Goal: Information Seeking & Learning: Find specific page/section

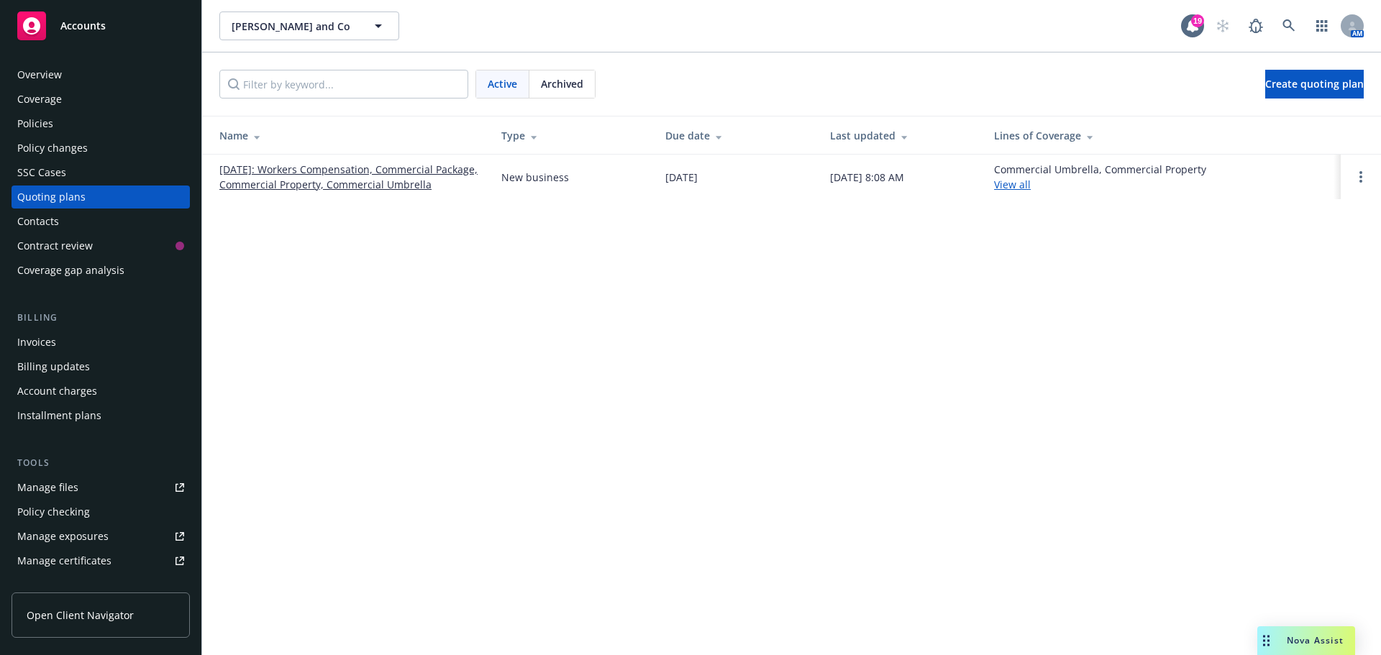
click at [1307, 644] on span "Nova Assist" at bounding box center [1315, 640] width 57 height 12
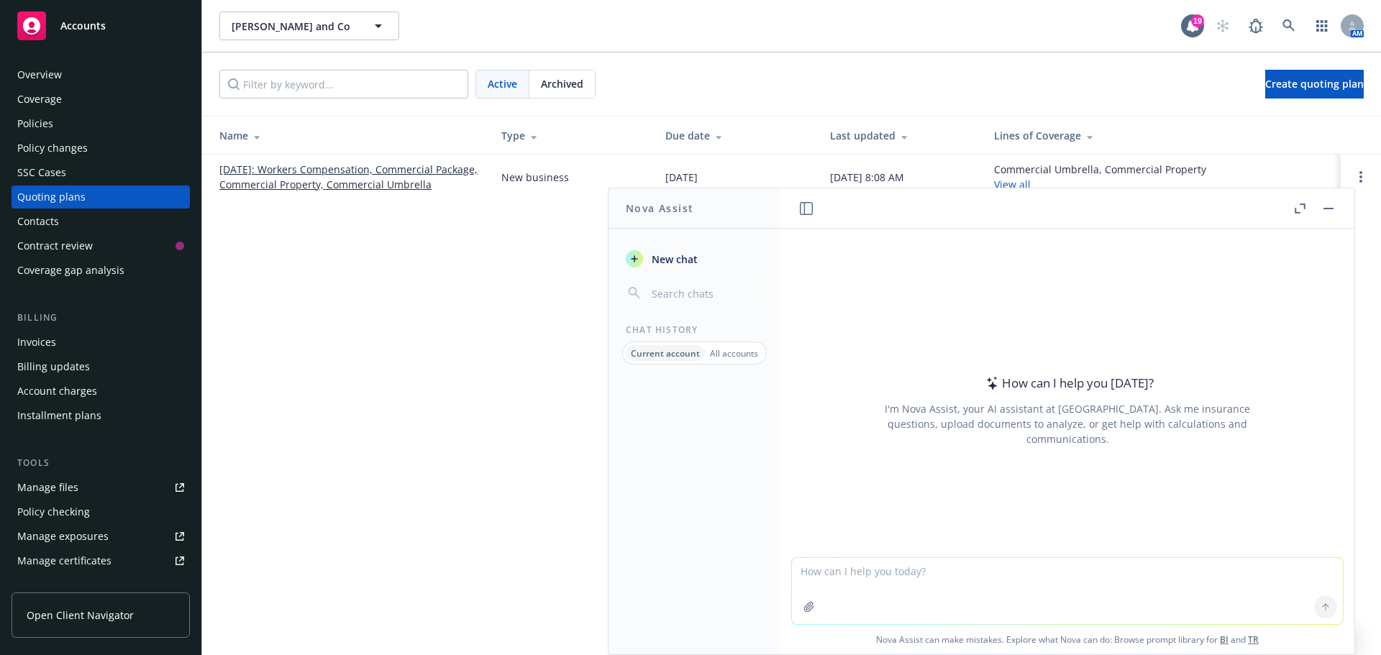
click at [849, 571] on textarea at bounding box center [1067, 591] width 551 height 66
type textarea "am best rating for arch insurance company"
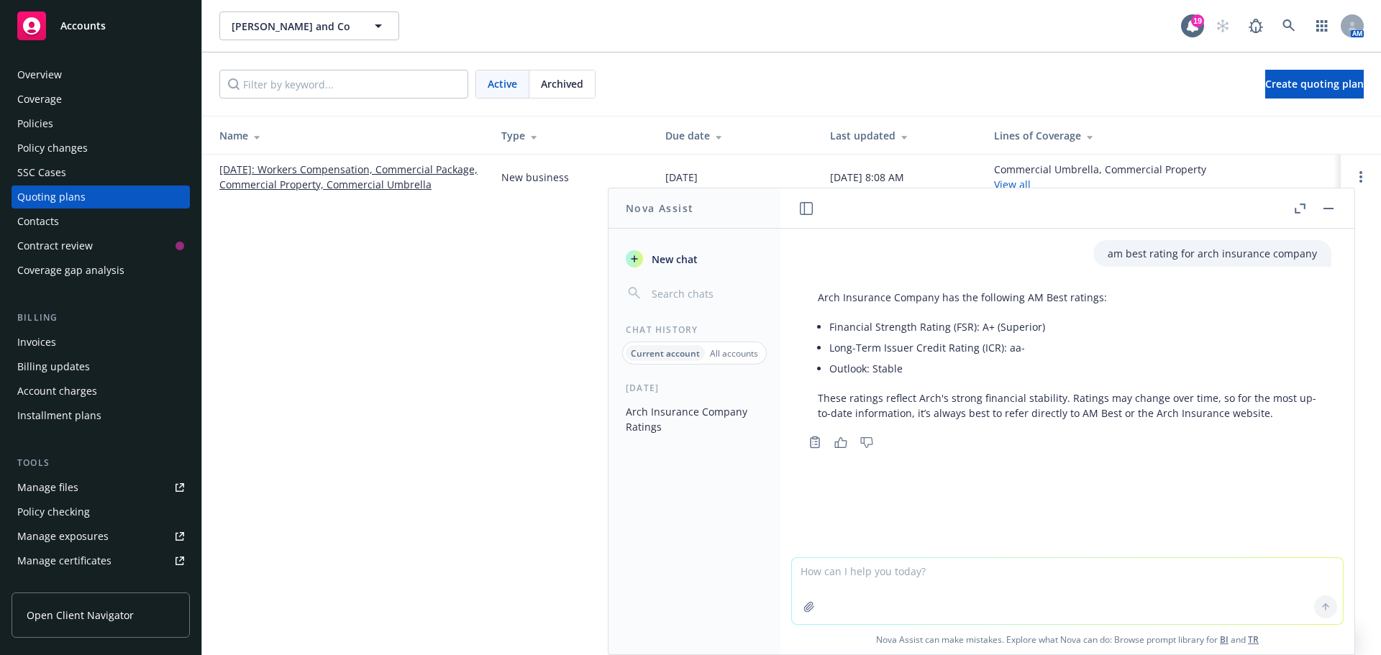
click at [858, 581] on textarea at bounding box center [1067, 591] width 551 height 66
type textarea "is valuable papers coverage found under a professional liability policy for arc…"
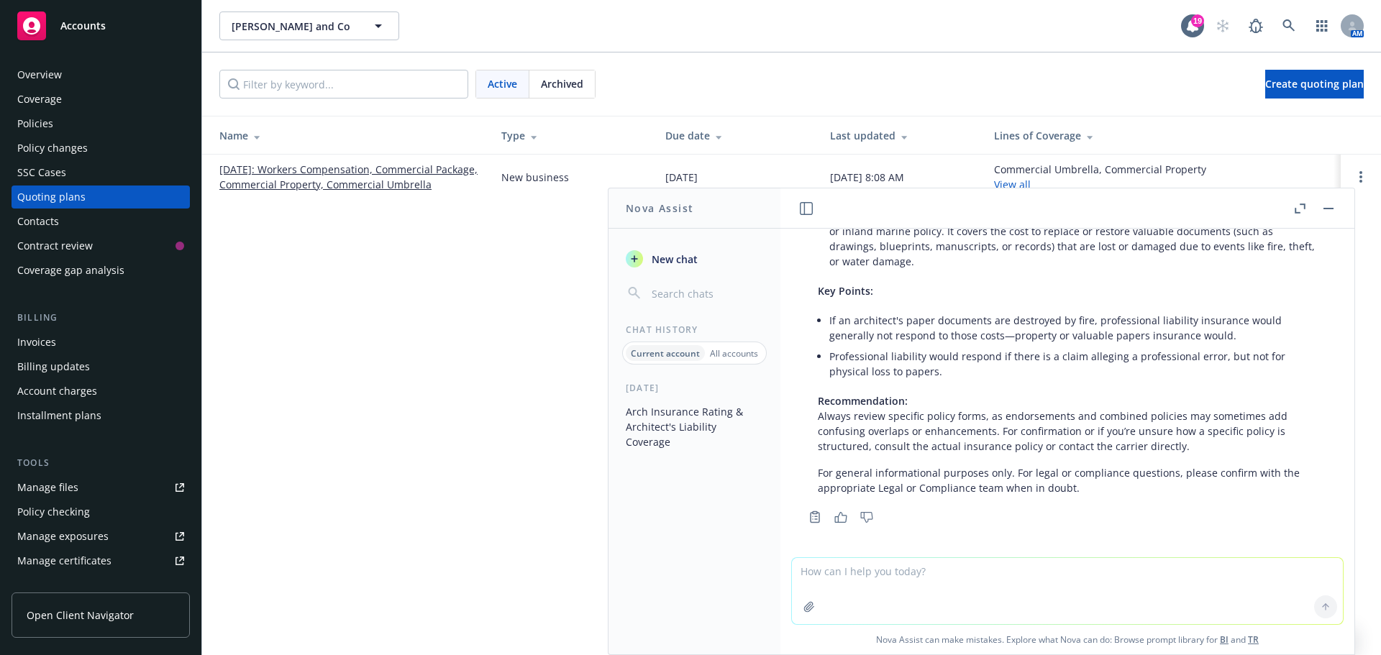
scroll to position [396, 0]
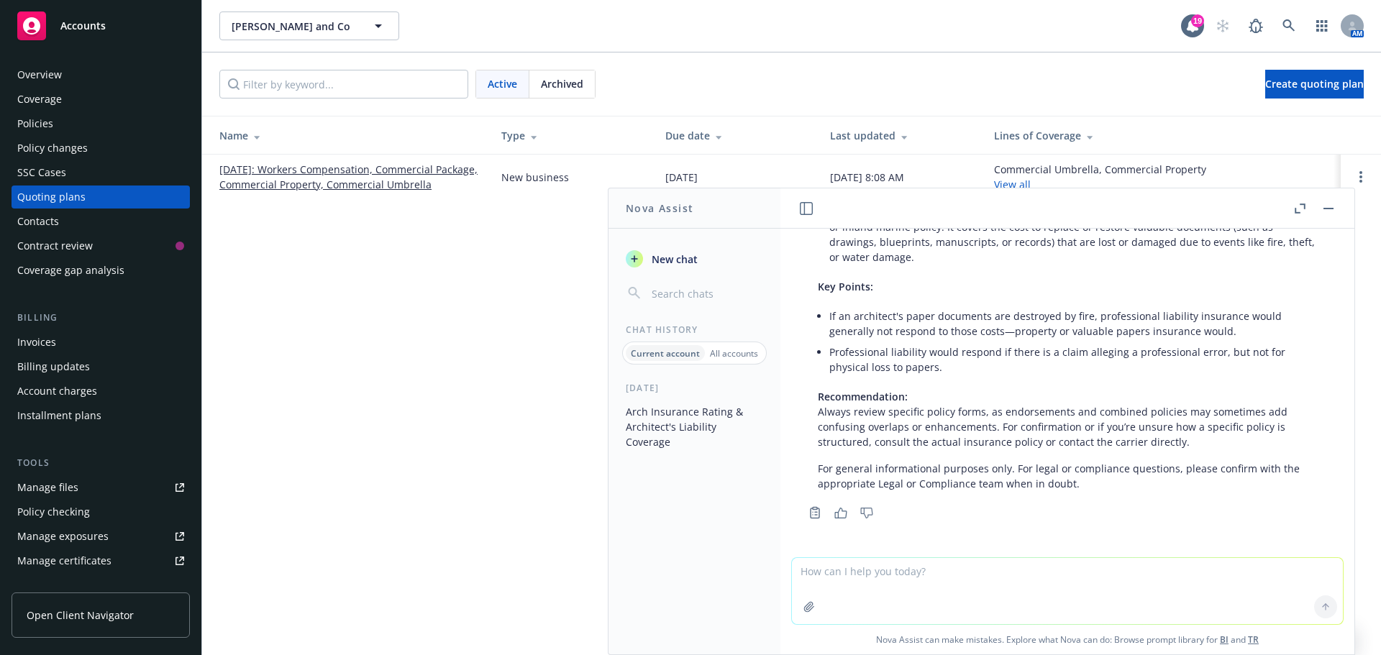
click at [1322, 211] on button "button" at bounding box center [1328, 208] width 17 height 17
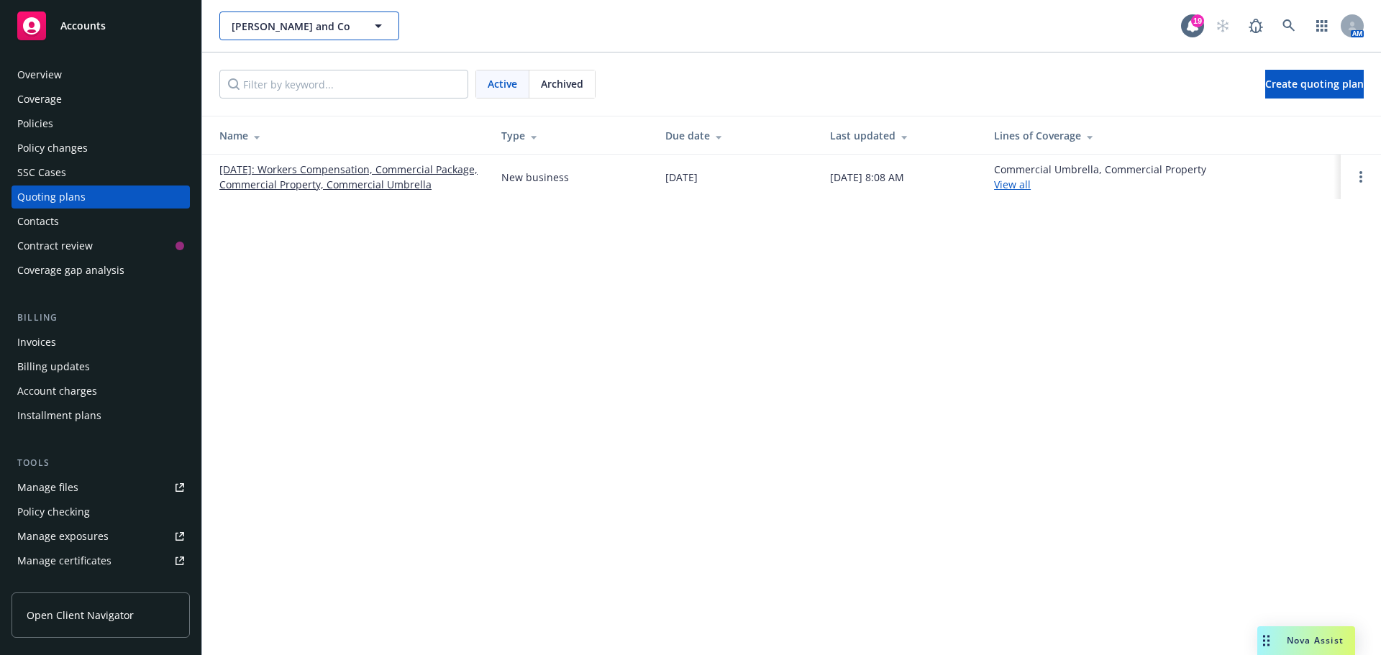
click at [376, 24] on icon "button" at bounding box center [378, 26] width 7 height 4
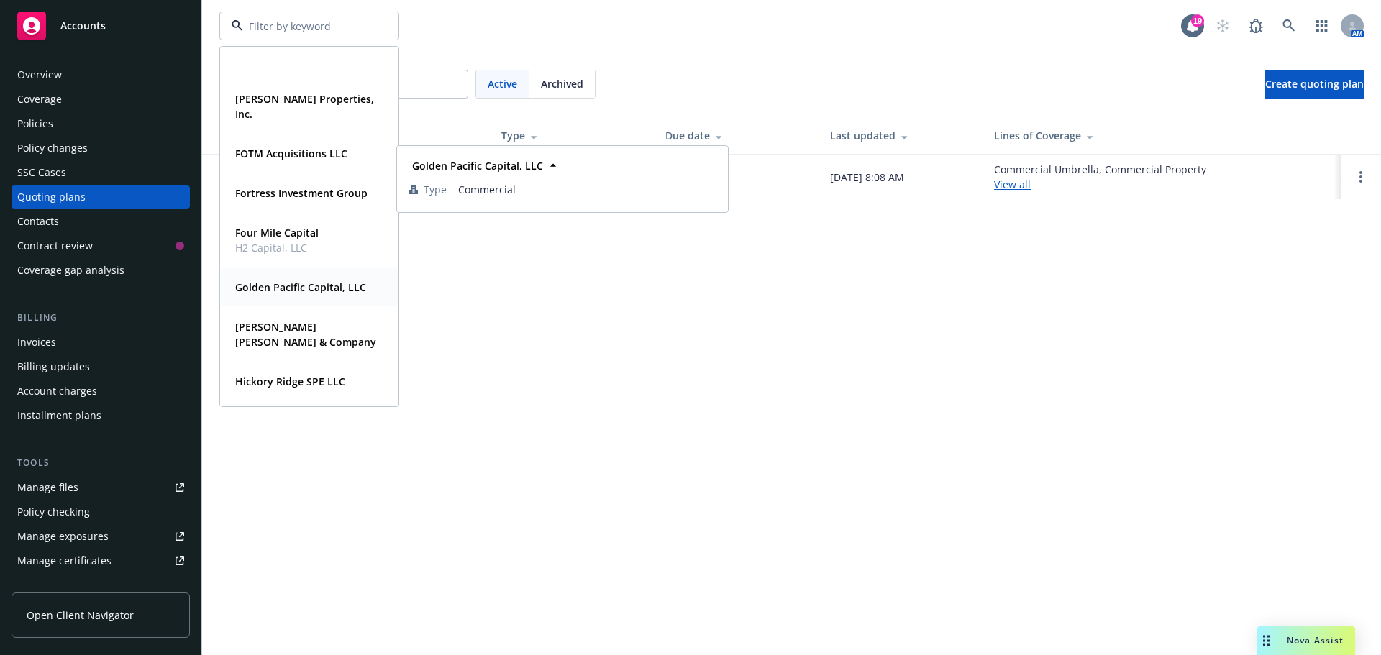
scroll to position [647, 0]
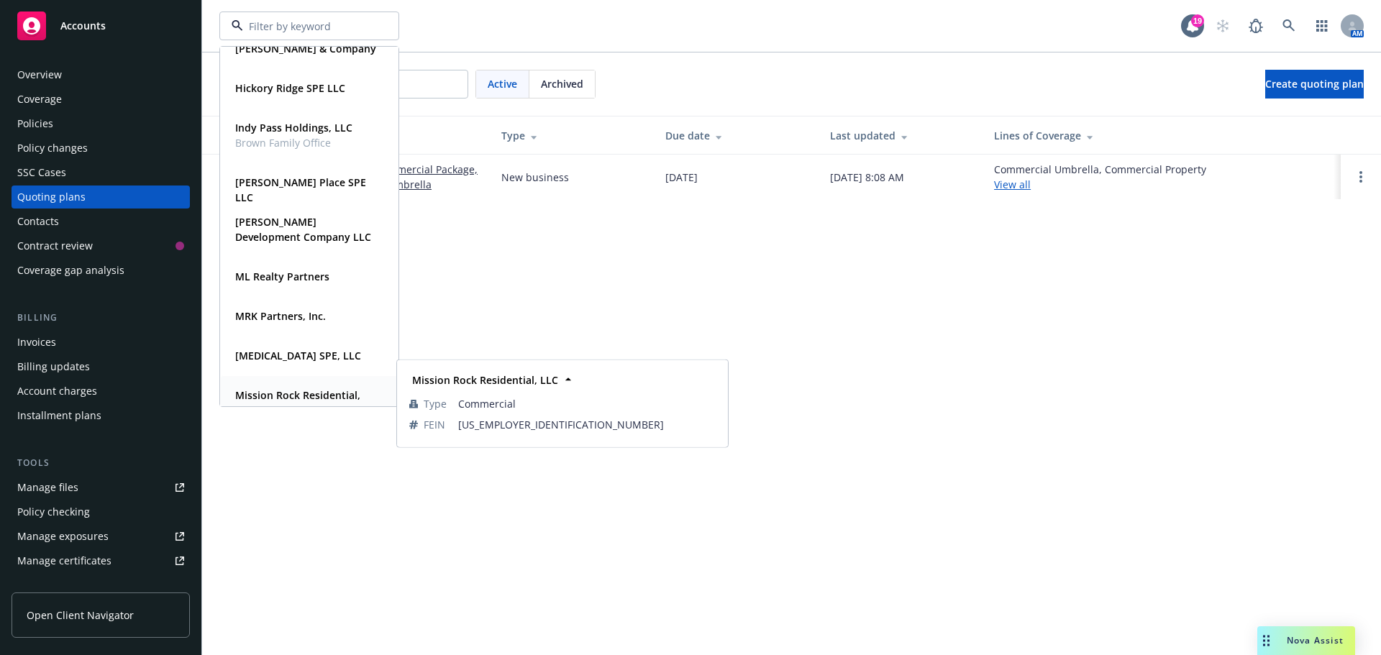
click at [311, 395] on strong "Mission Rock Residential, LLC" at bounding box center [297, 402] width 125 height 29
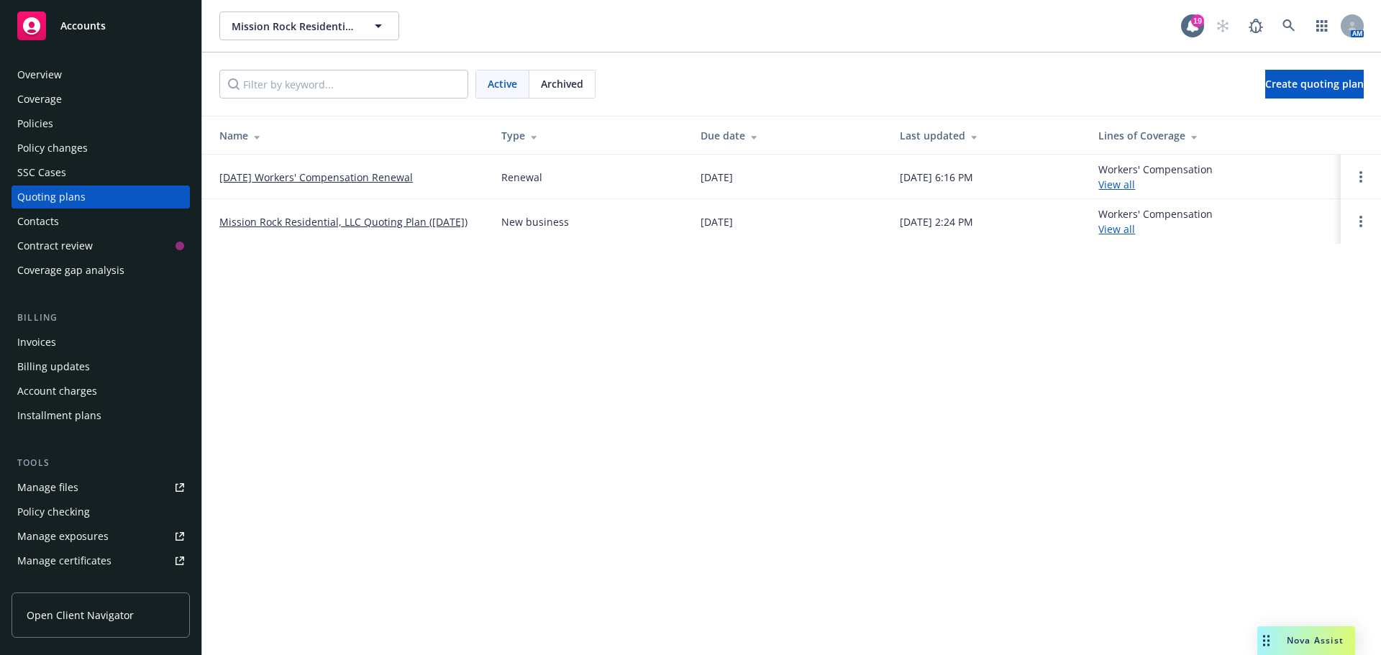
click at [42, 76] on div "Overview" at bounding box center [39, 74] width 45 height 23
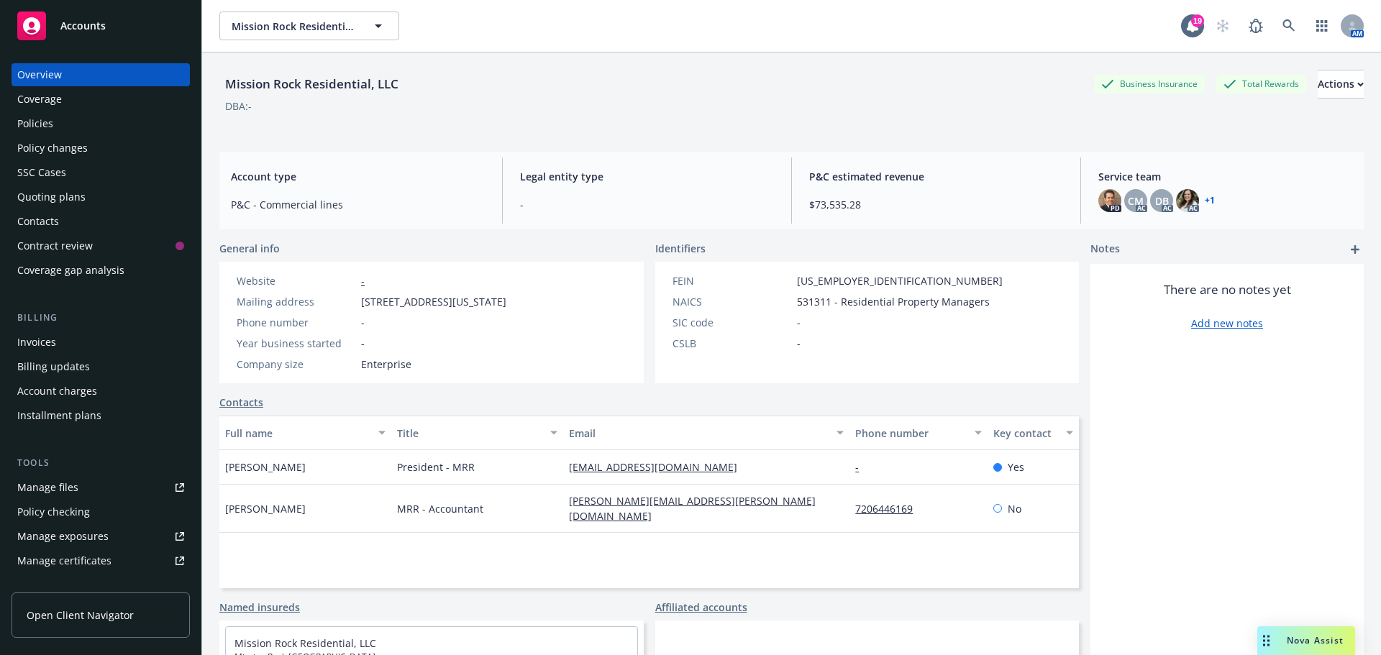
click at [47, 126] on div "Policies" at bounding box center [35, 123] width 36 height 23
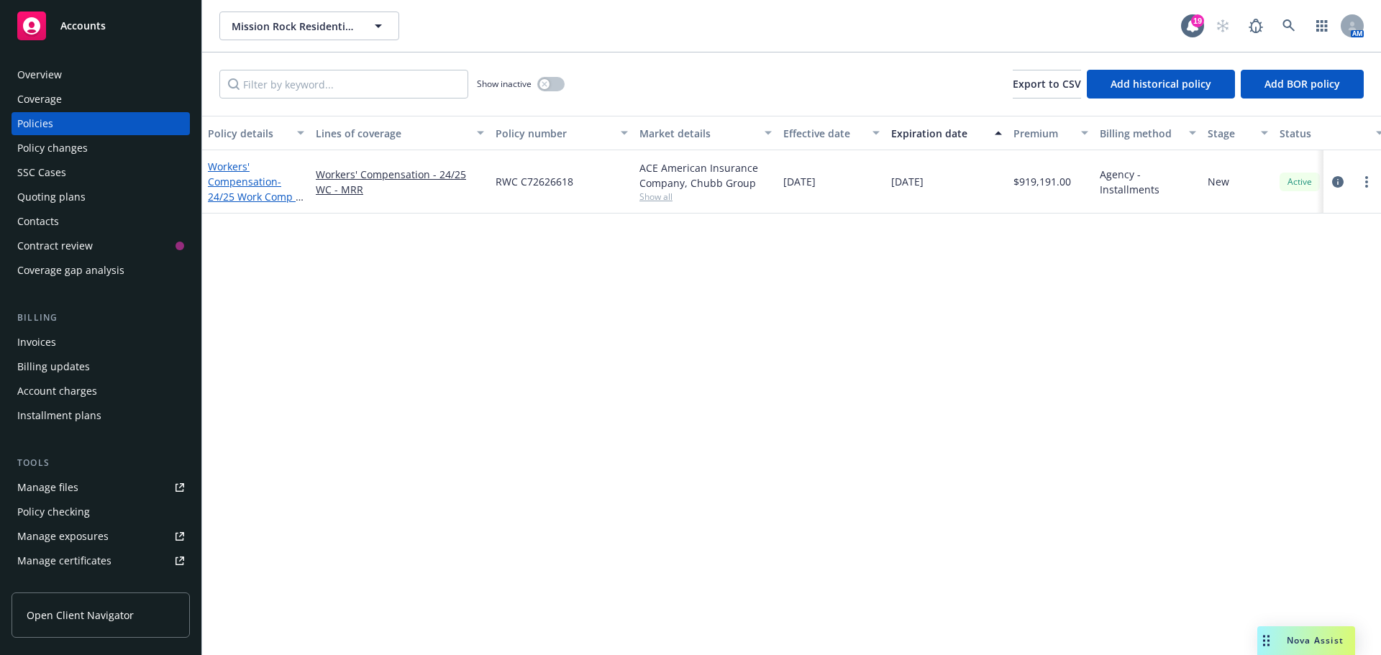
click at [255, 195] on span "- 24/25 Work Comp - MRR" at bounding box center [256, 197] width 96 height 44
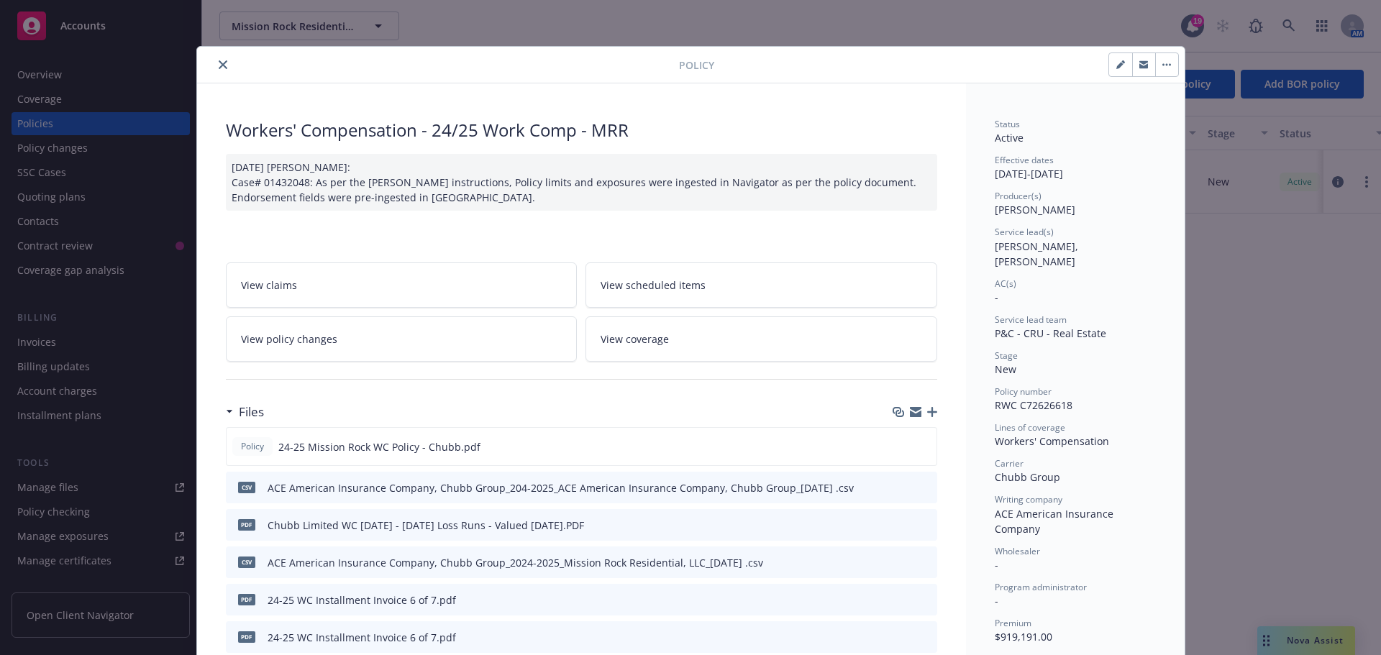
click at [214, 58] on button "close" at bounding box center [222, 64] width 17 height 17
